Goal: Obtain resource: Download file/media

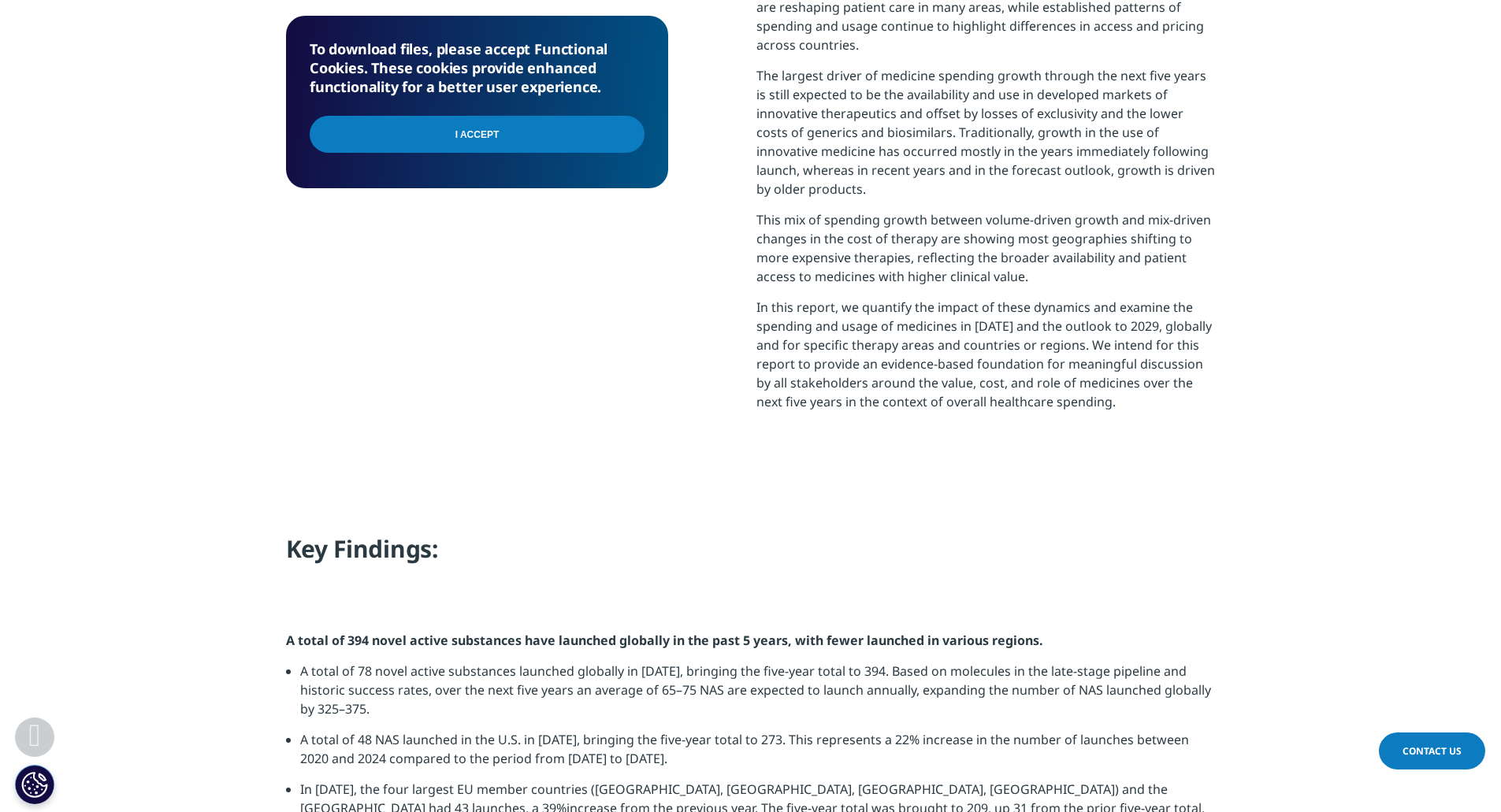
scroll to position [631, 0]
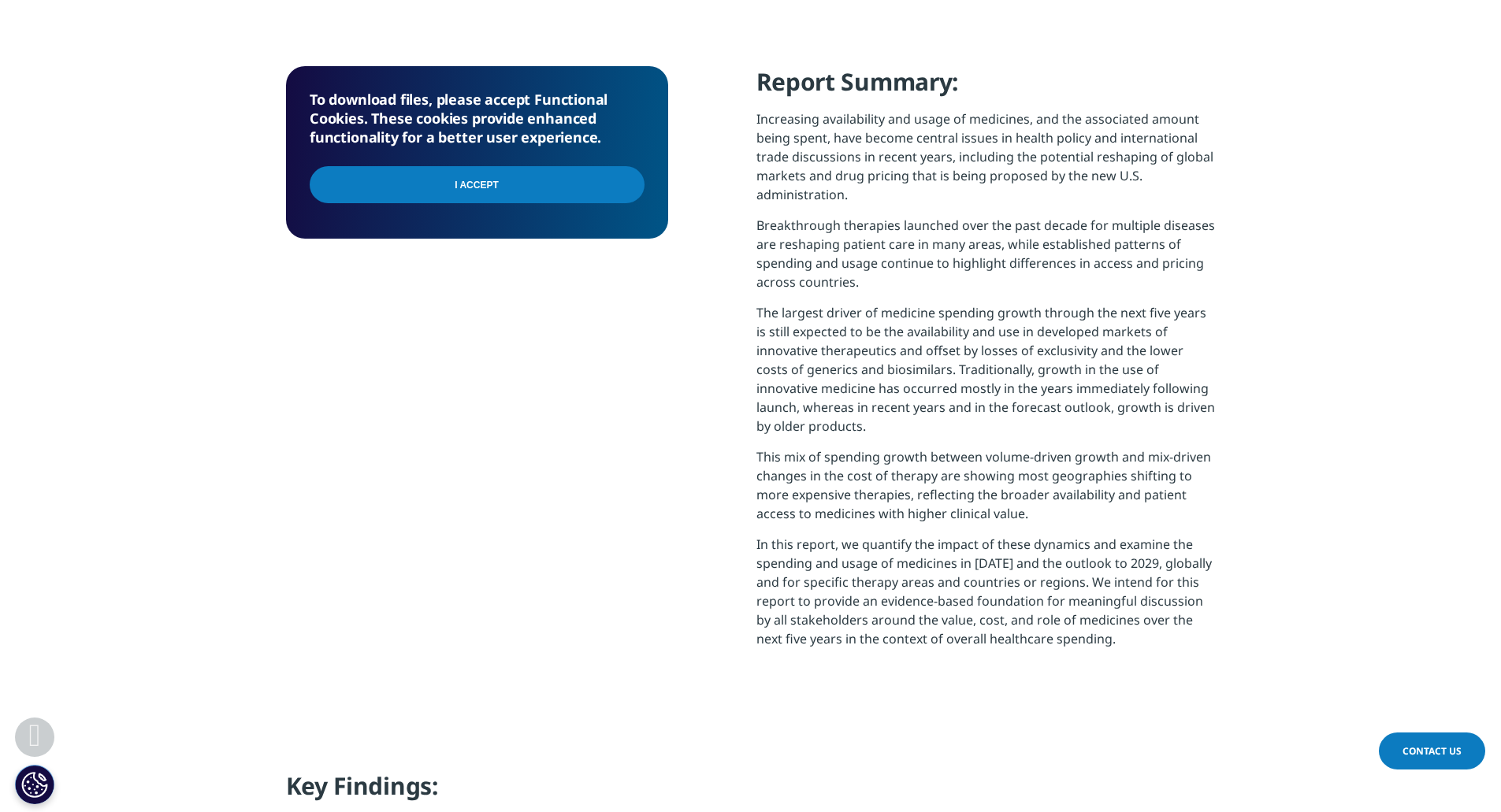
click at [472, 181] on input "I Accept" at bounding box center [478, 185] width 335 height 37
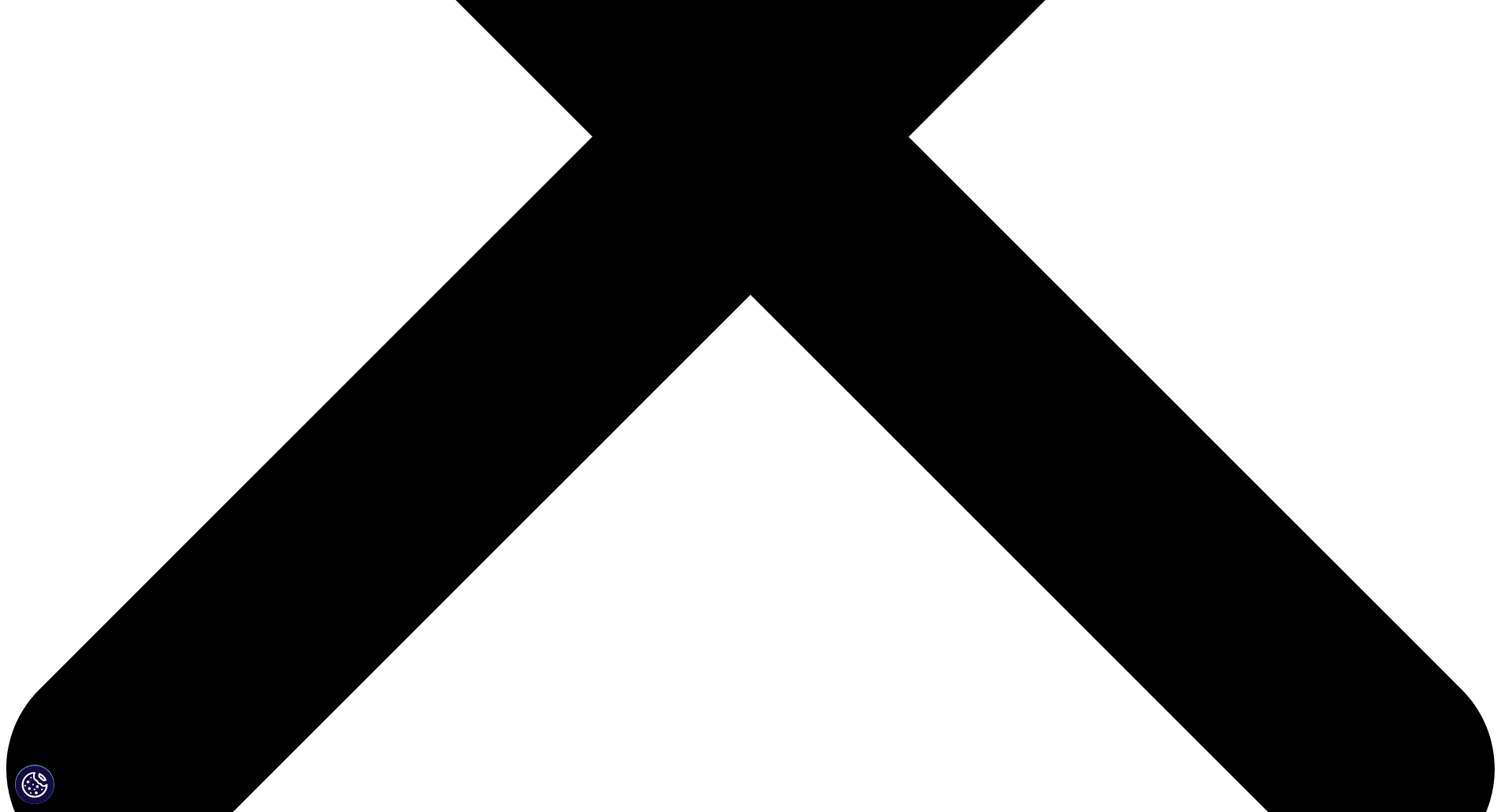
scroll to position [871, 930]
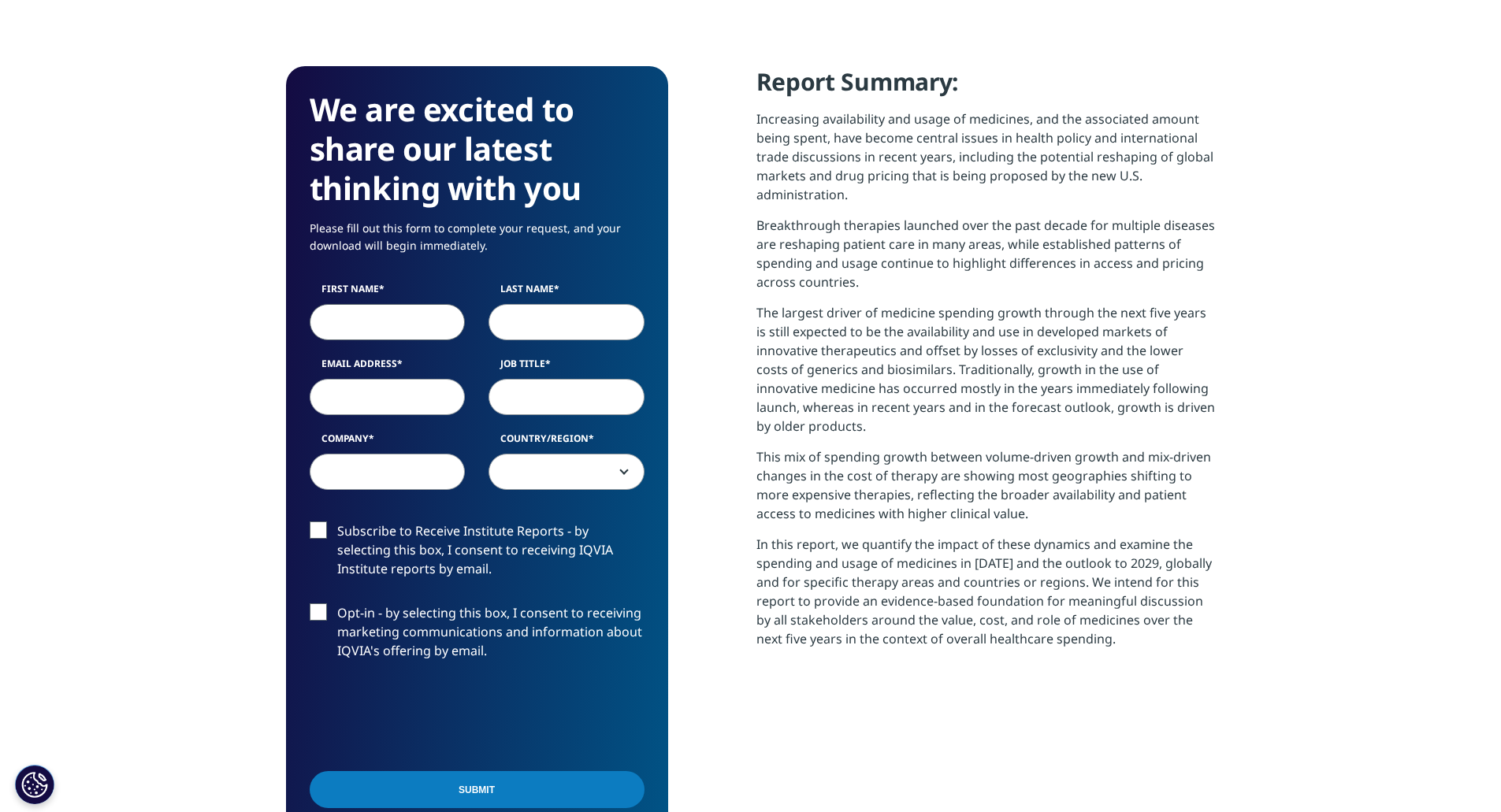
click at [399, 328] on input "First Name" at bounding box center [388, 322] width 156 height 36
type input "[PERSON_NAME]"
type input "[PERSON_NAME][EMAIL_ADDRESS][PERSON_NAME][DOMAIN_NAME]"
type input "H"
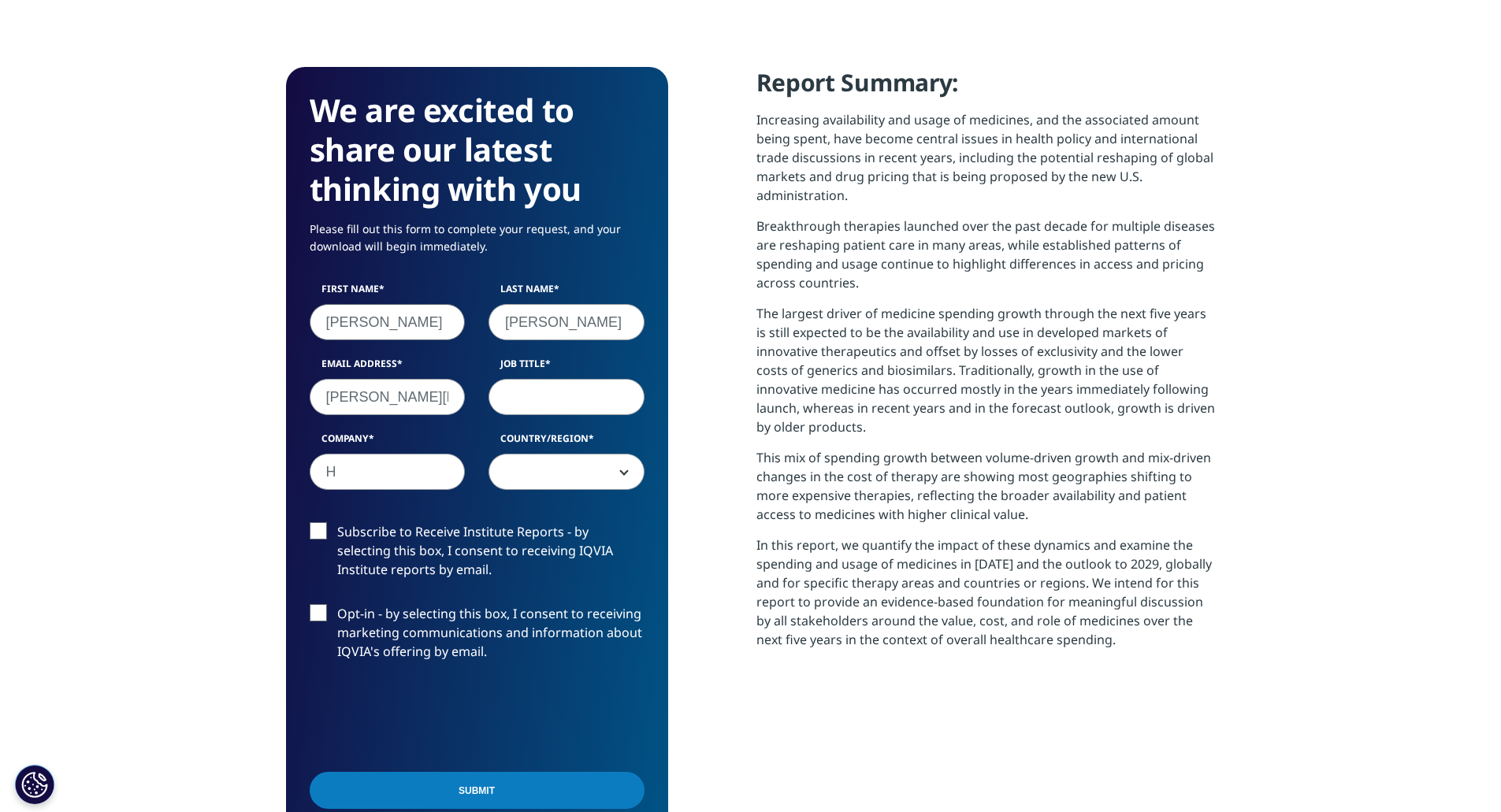
select select "Poland"
click at [433, 403] on input "[PERSON_NAME][EMAIL_ADDRESS][PERSON_NAME][DOMAIN_NAME]" at bounding box center [388, 397] width 156 height 36
drag, startPoint x: 426, startPoint y: 396, endPoint x: 583, endPoint y: 421, distance: 159.0
click at [583, 421] on div "First Name [PERSON_NAME] Name [PERSON_NAME] Email Address [PERSON_NAME][EMAIL_A…" at bounding box center [477, 394] width 359 height 224
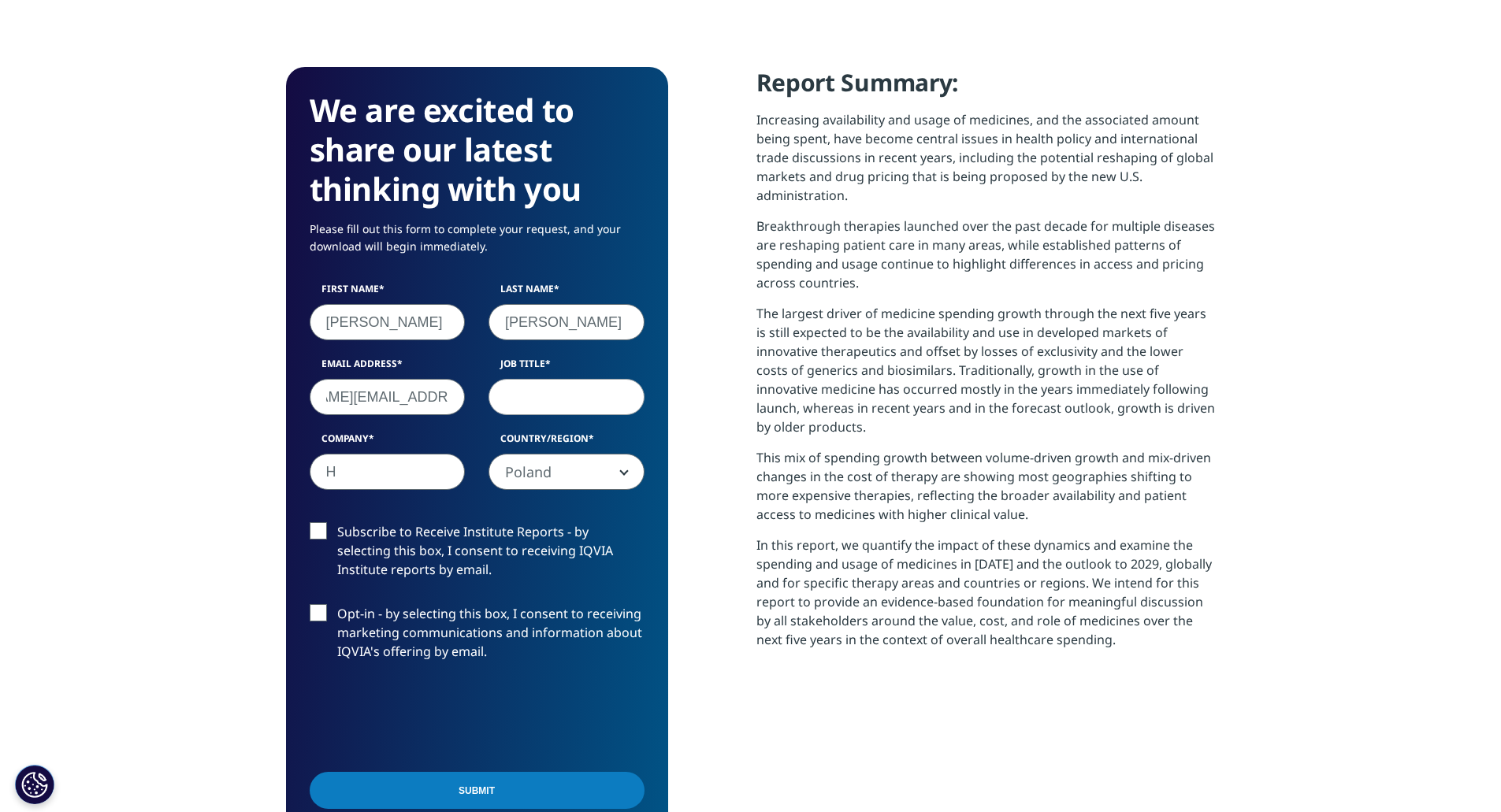
type input "[PERSON_NAME][EMAIL_ADDRESS][PERSON_NAME][DOMAIN_NAME]"
click at [536, 406] on input "Job Title" at bounding box center [566, 397] width 156 height 36
type input "VP Product"
drag, startPoint x: 380, startPoint y: 483, endPoint x: 266, endPoint y: 467, distance: 115.1
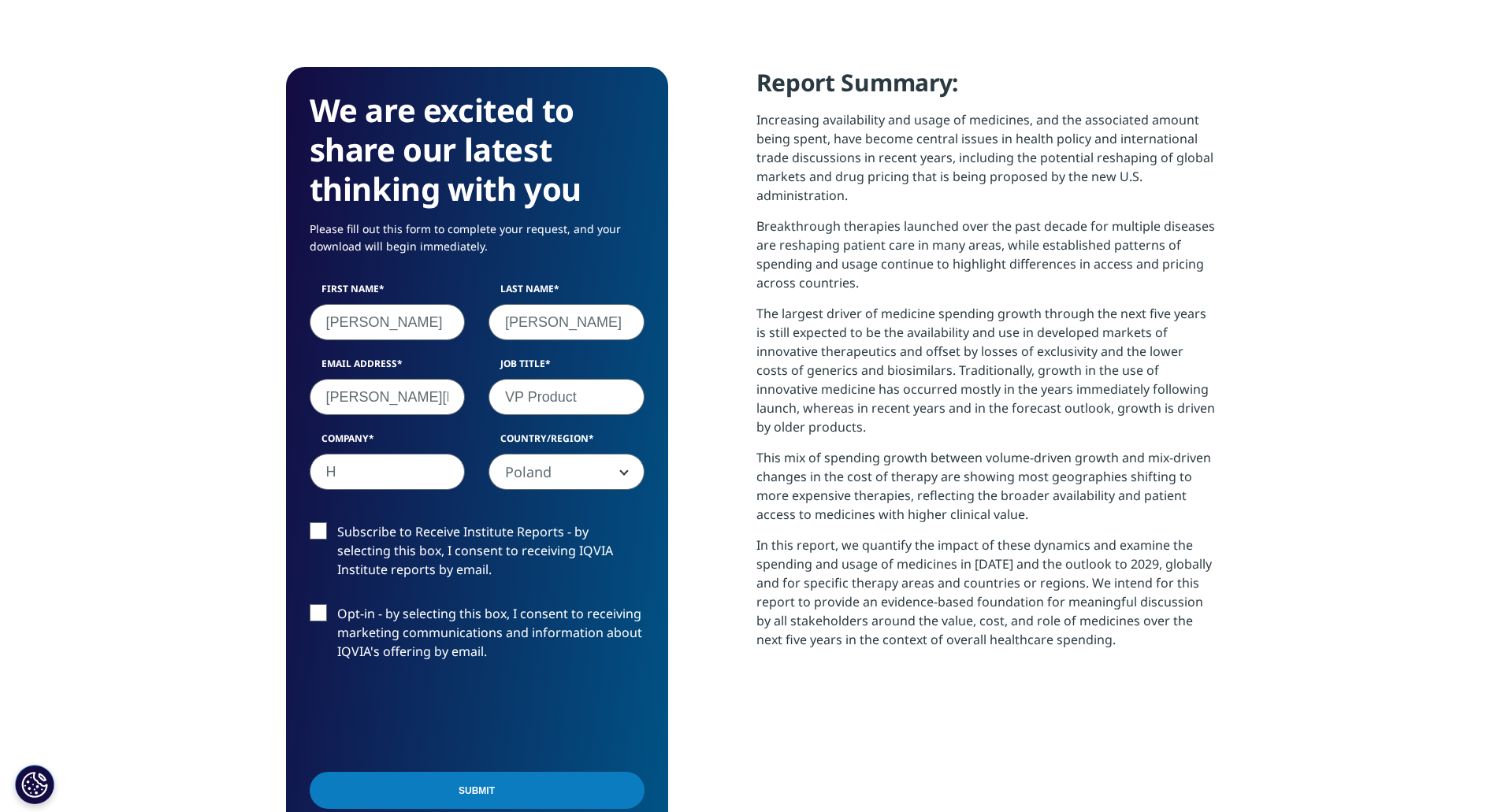
click at [266, 467] on section "We are excited to share our latest thinking with you Please fill out this form …" at bounding box center [750, 502] width 1501 height 1012
type input "S3 Connected Health"
click at [624, 563] on label "Subscribe to Receive Institute Reports - by selecting this box, I consent to re…" at bounding box center [478, 555] width 335 height 65
click at [337, 523] on input "Subscribe to Receive Institute Reports - by selecting this box, I consent to re…" at bounding box center [337, 523] width 0 height 0
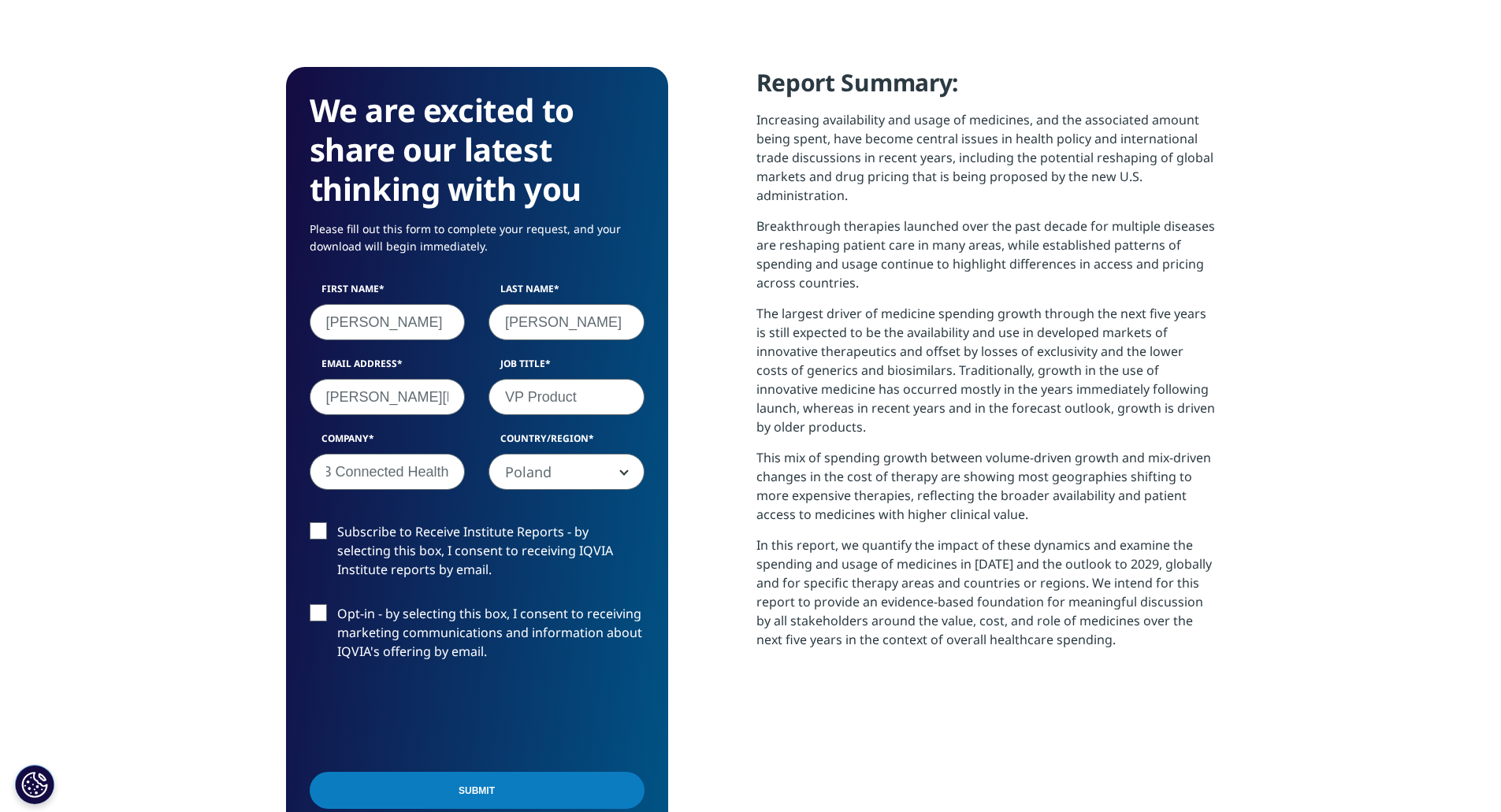
scroll to position [0, 0]
click at [459, 791] on input "Submit" at bounding box center [478, 791] width 335 height 37
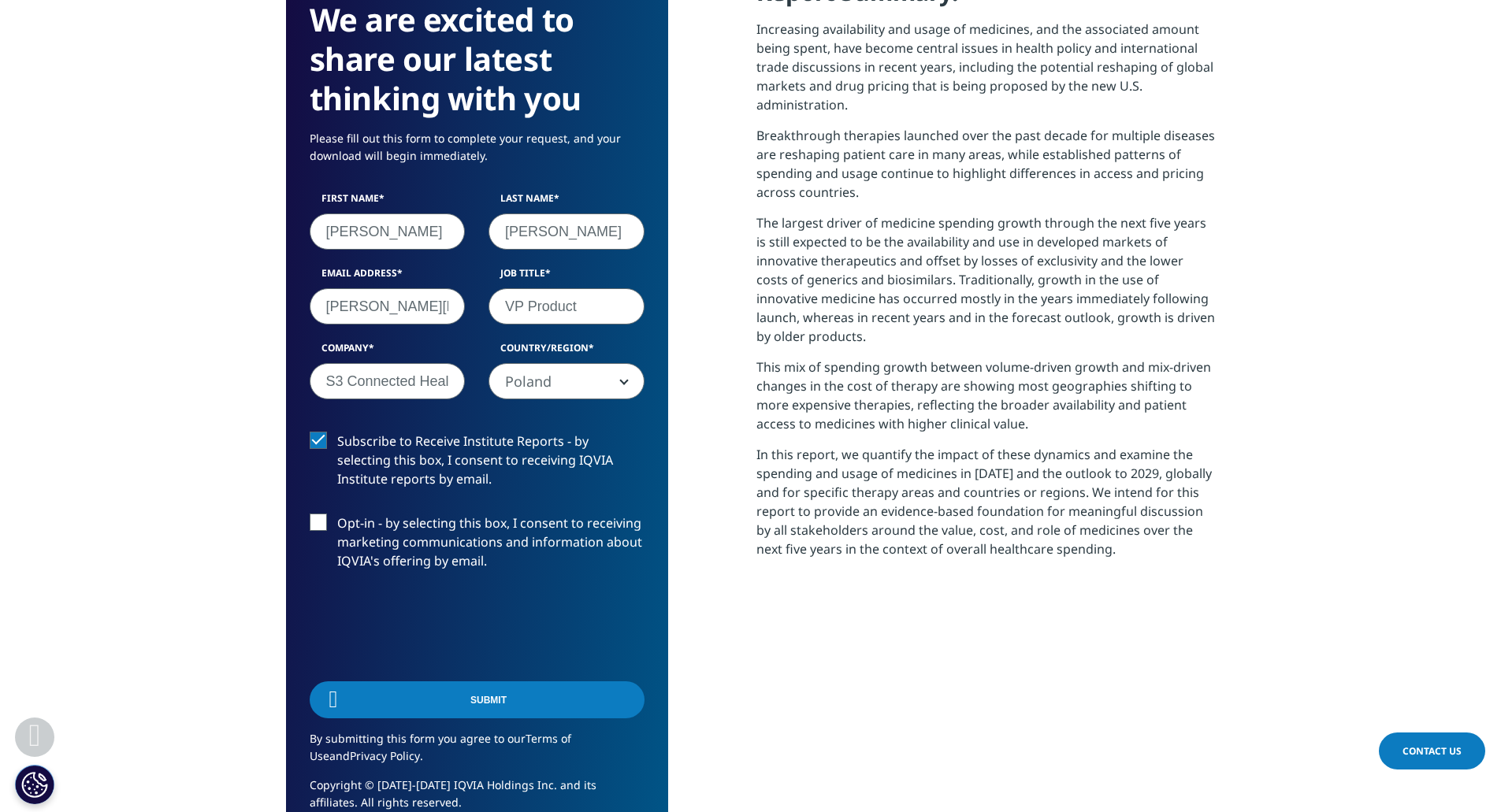
scroll to position [633, 930]
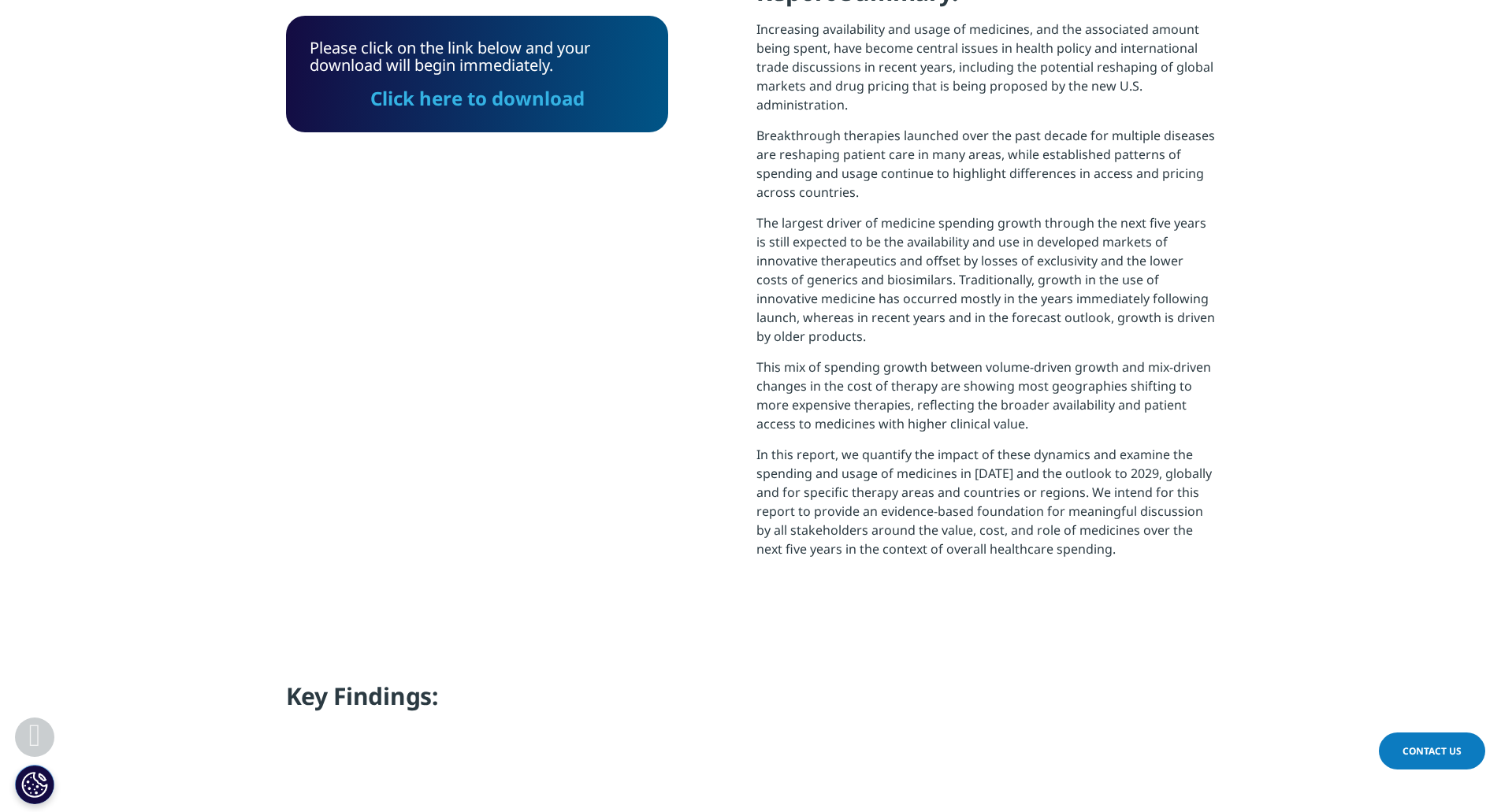
click at [551, 101] on link "Click here to download" at bounding box center [478, 98] width 214 height 26
